Goal: Use online tool/utility: Utilize a website feature to perform a specific function

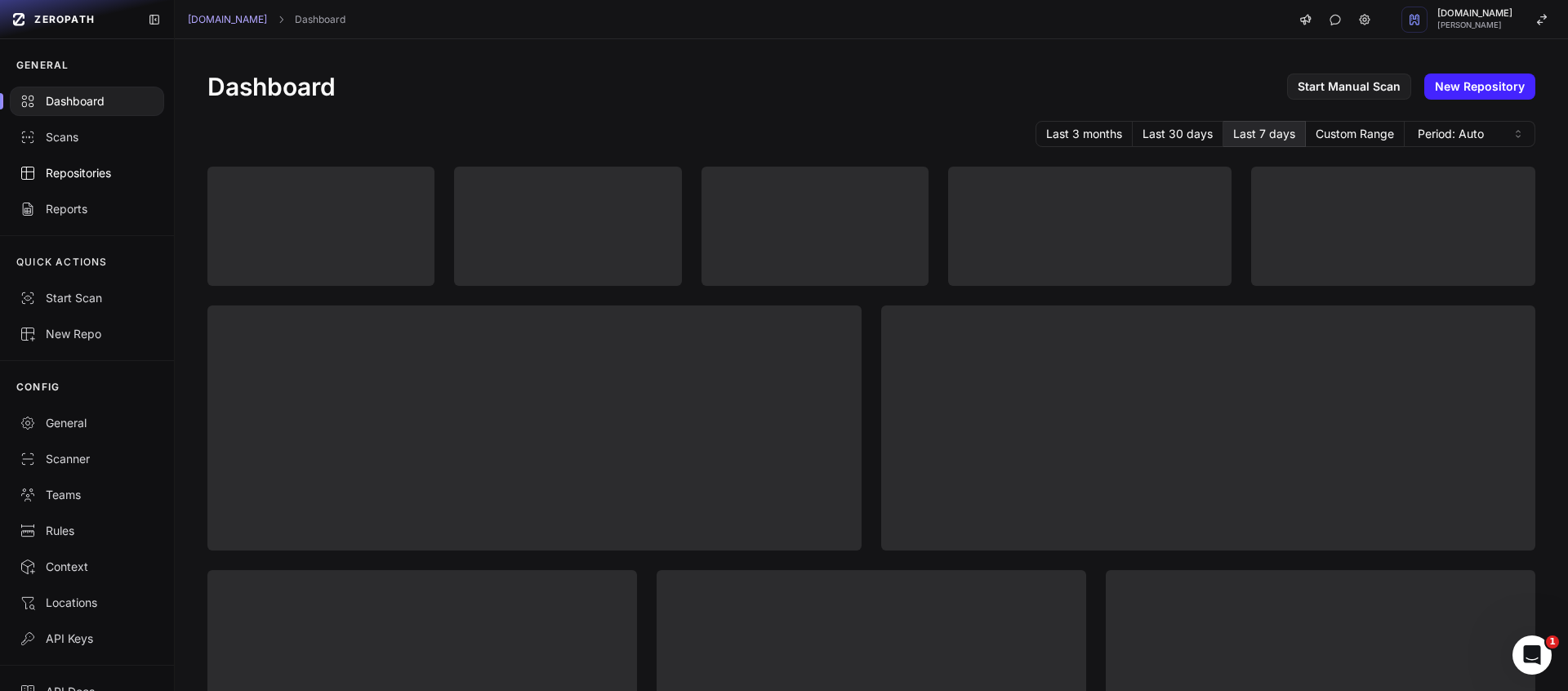
click at [103, 176] on div "Repositories" at bounding box center [87, 173] width 135 height 16
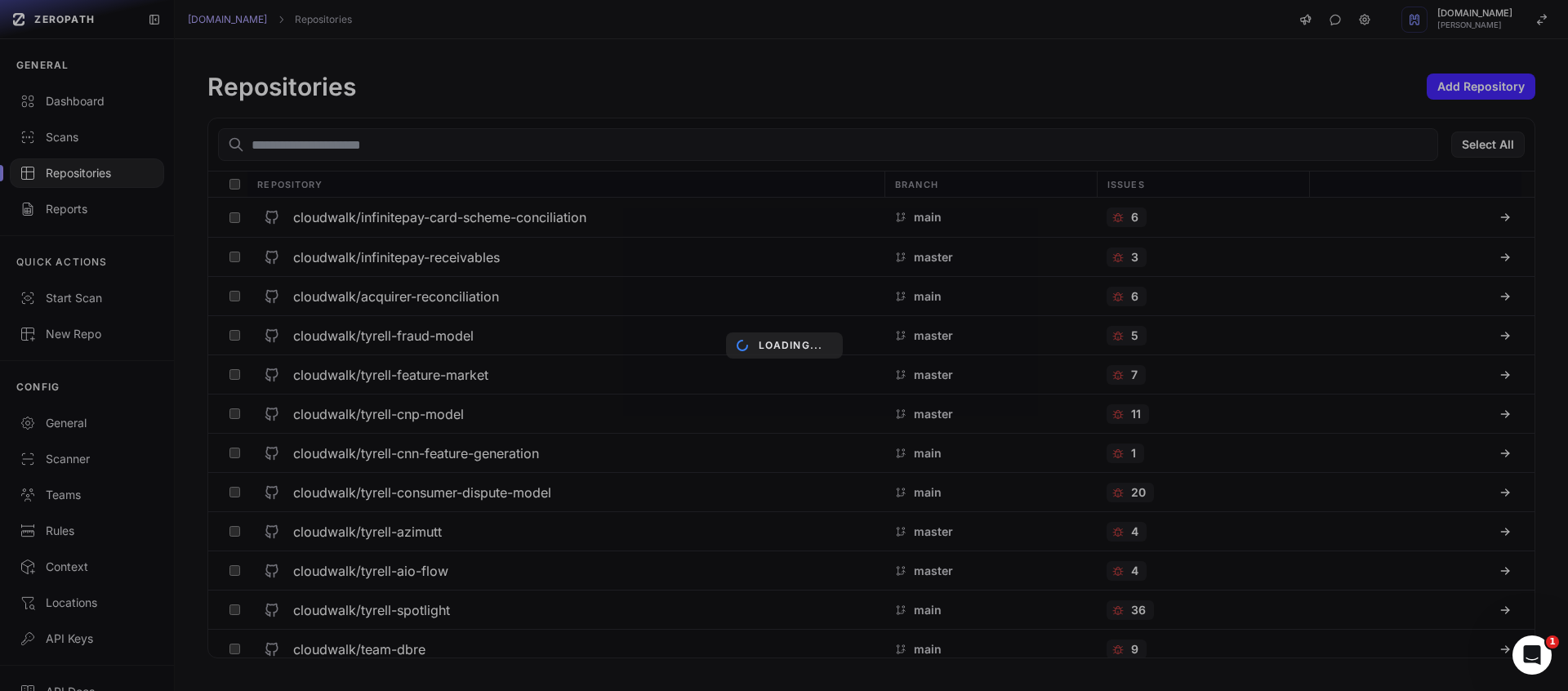
click at [62, 138] on div "Loading..." at bounding box center [784, 346] width 1568 height 691
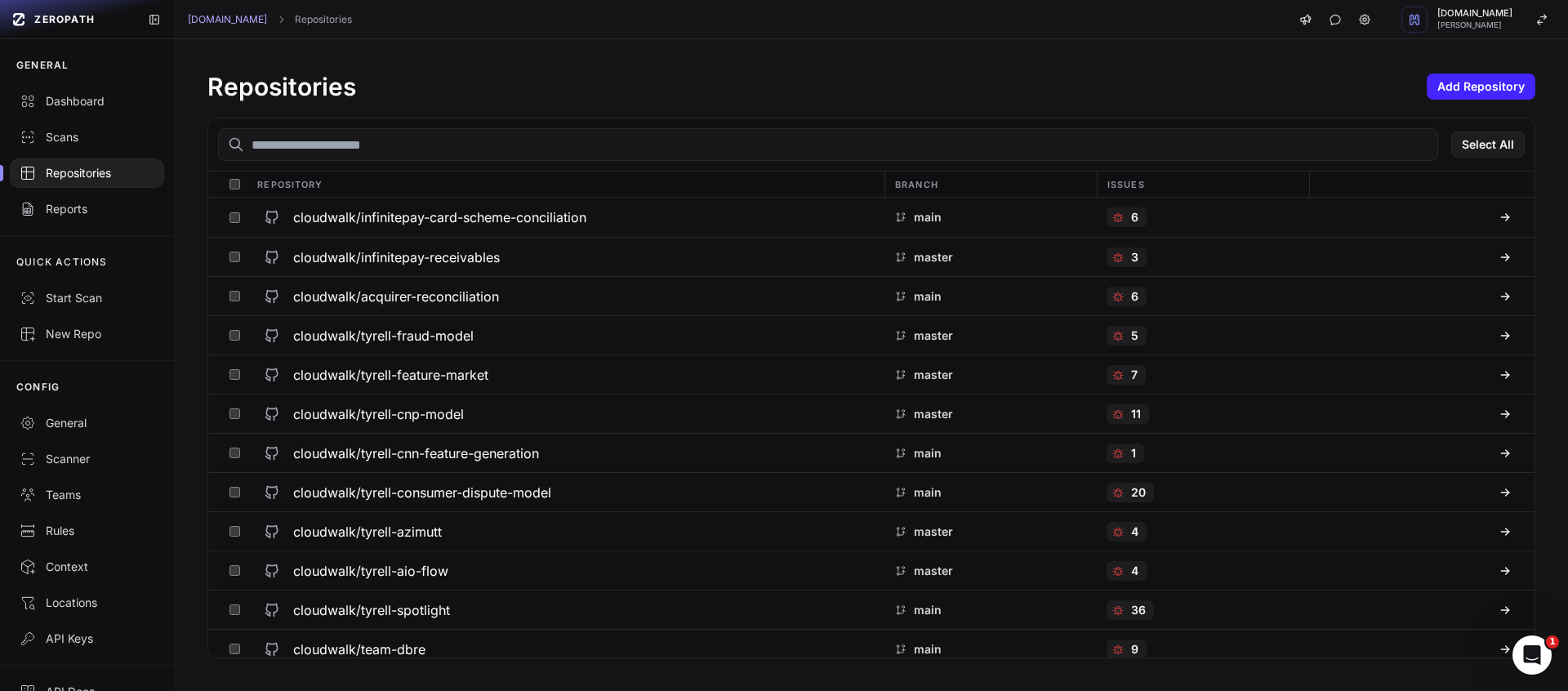
click at [81, 136] on div "Scans" at bounding box center [87, 137] width 135 height 16
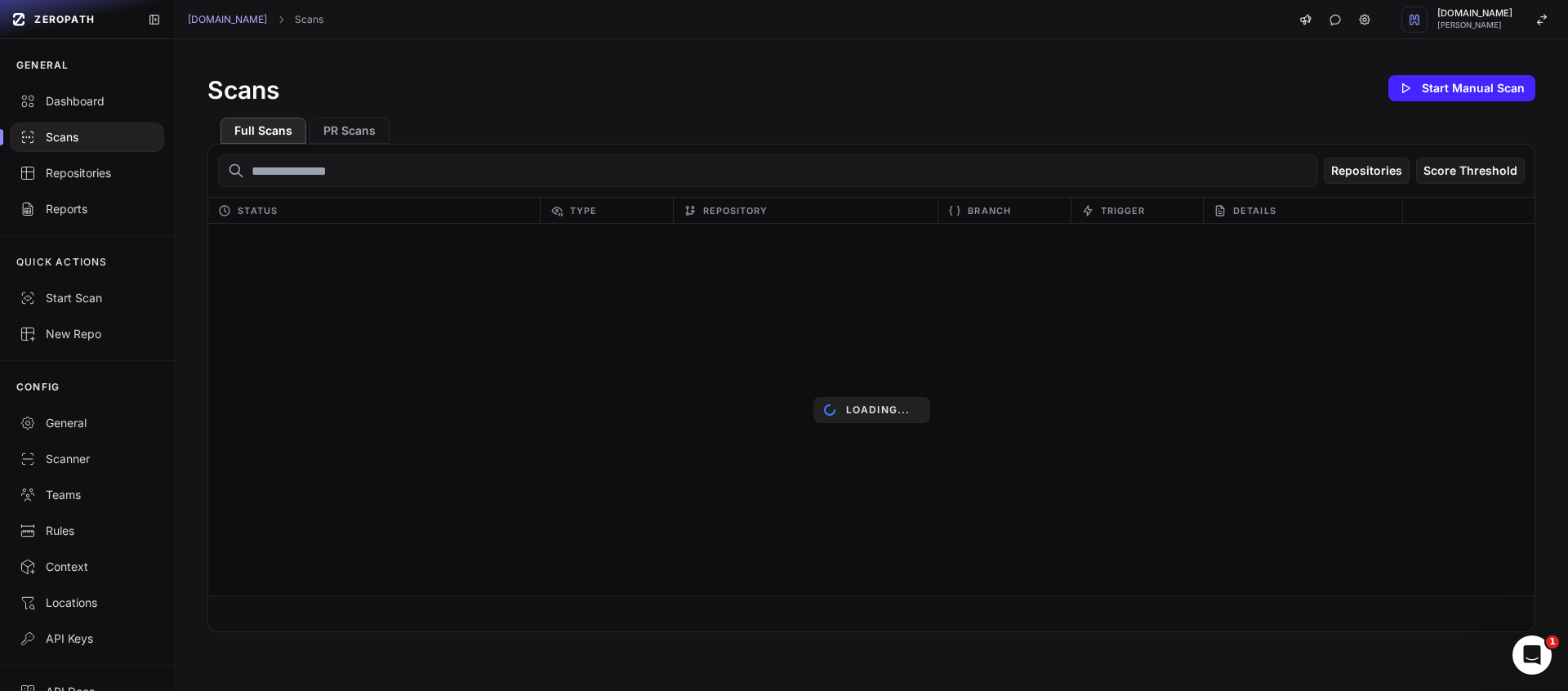
click at [1431, 72] on div "Scans Start Manual Scan" at bounding box center [871, 88] width 1328 height 33
click at [1427, 90] on button "Start Manual Scan" at bounding box center [1462, 88] width 147 height 26
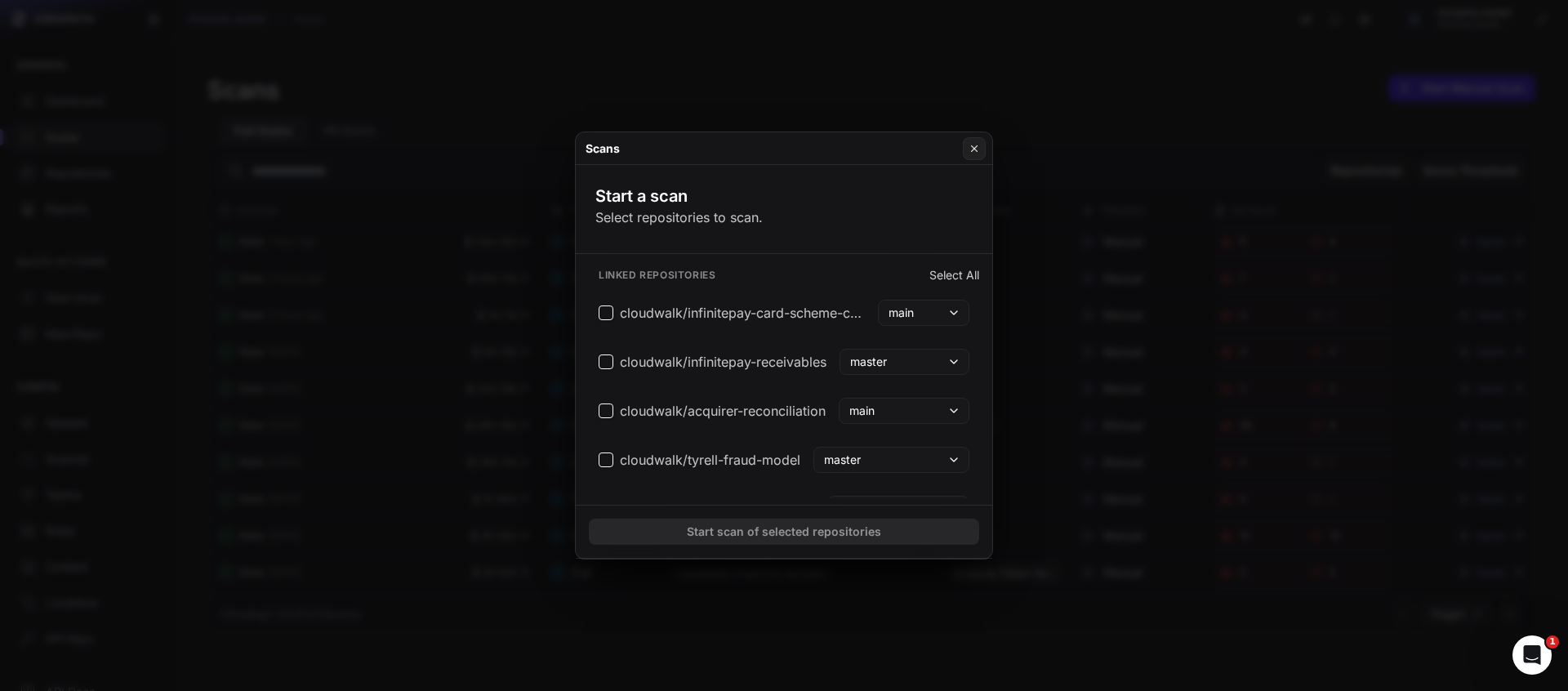
scroll to position [1309, 0]
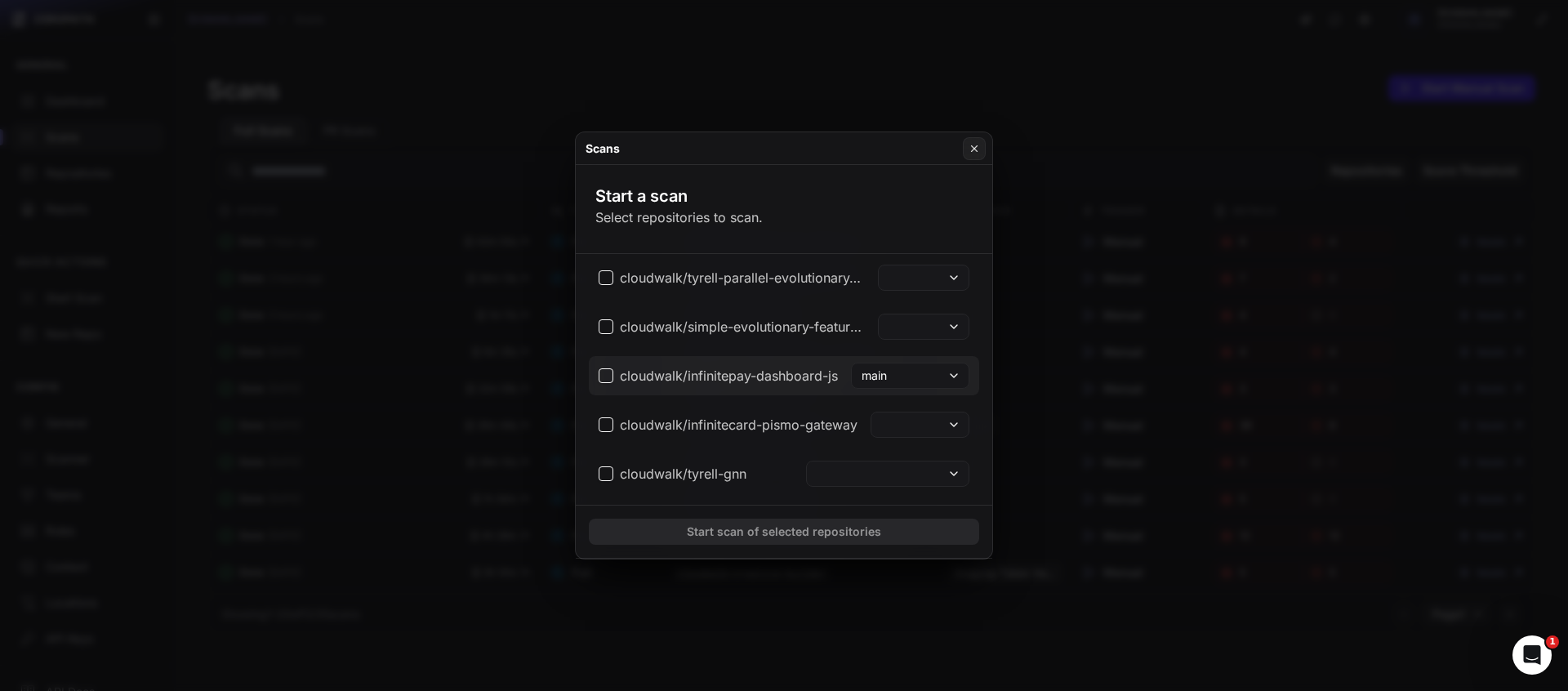
click at [608, 381] on span "cloudwalk/infinitepay-dashboard-js" at bounding box center [718, 375] width 239 height 19
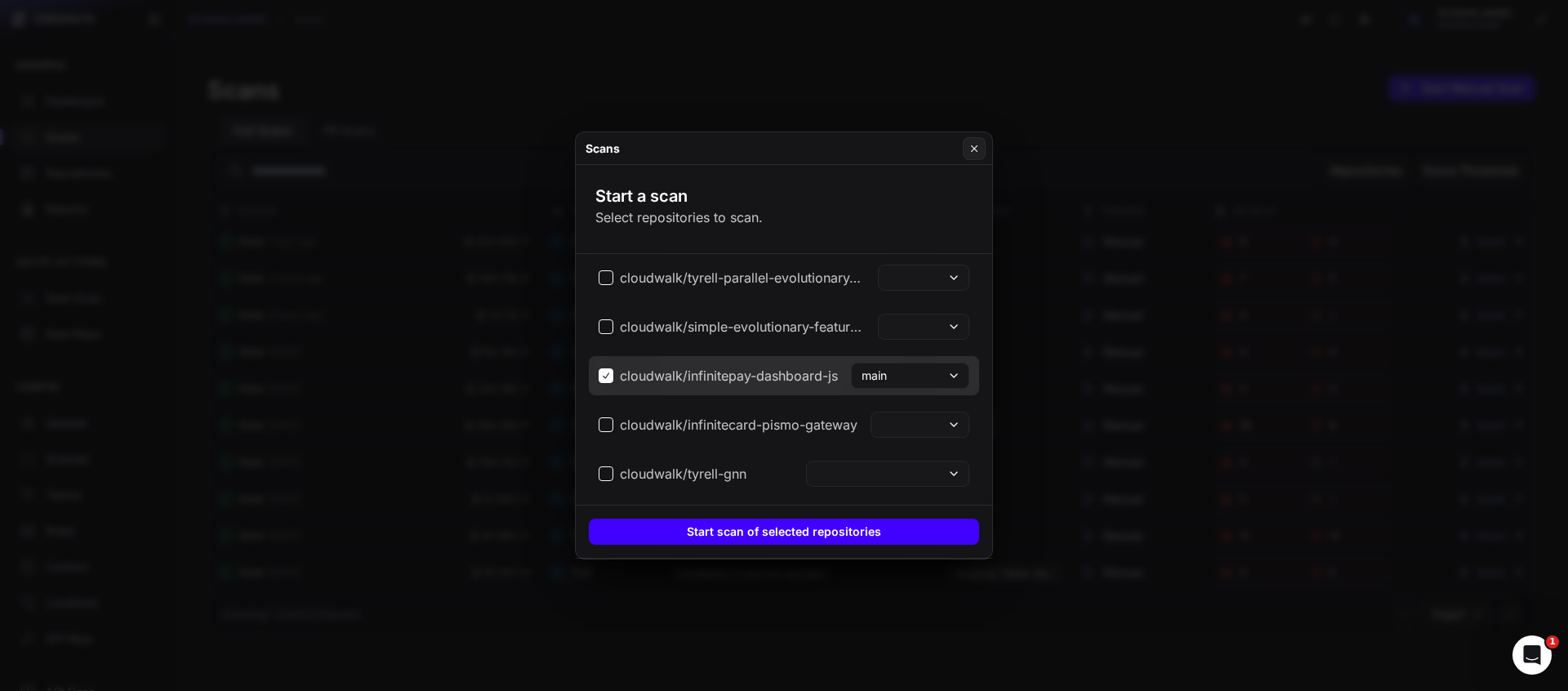
click at [810, 533] on button "Start scan of selected repositories" at bounding box center [784, 531] width 390 height 26
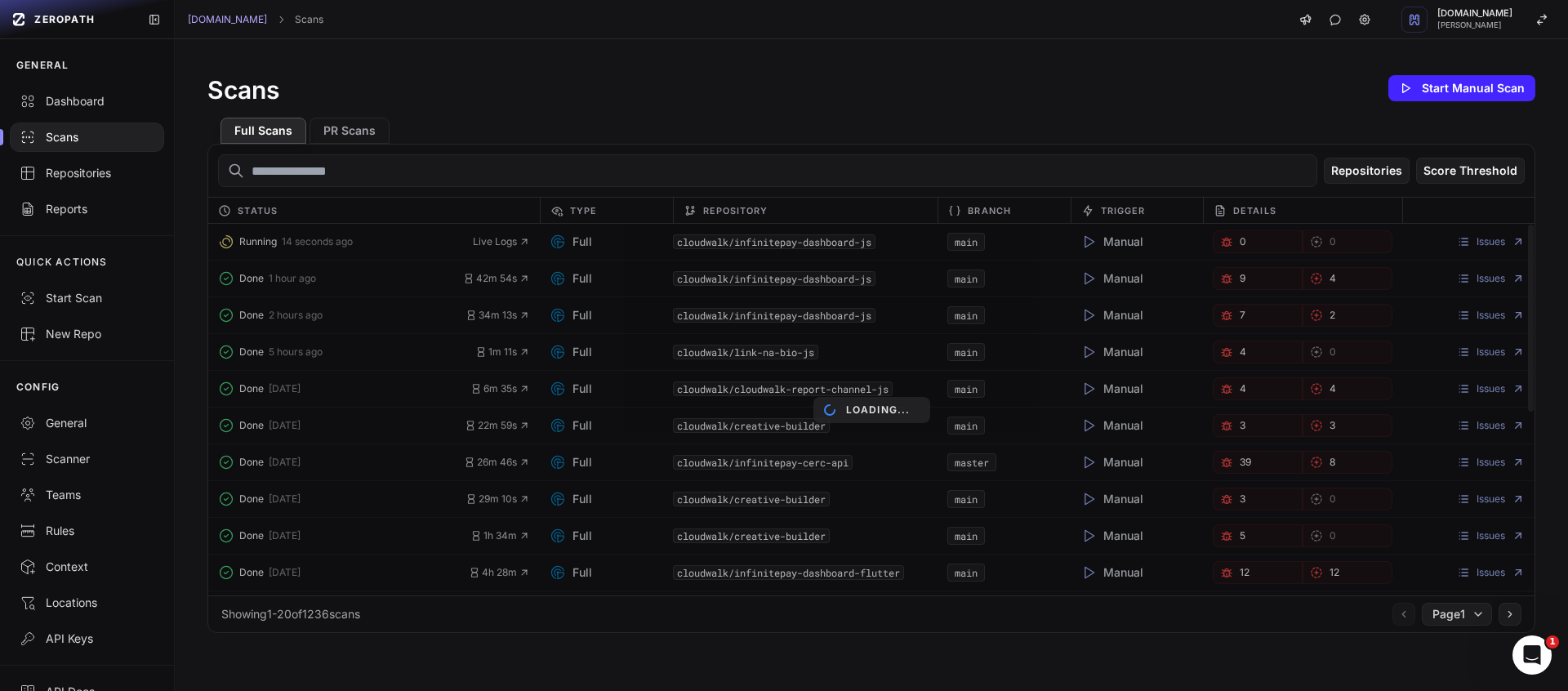
click at [478, 274] on div "Loading..." at bounding box center [871, 409] width 1326 height 372
